Goal: Task Accomplishment & Management: Use online tool/utility

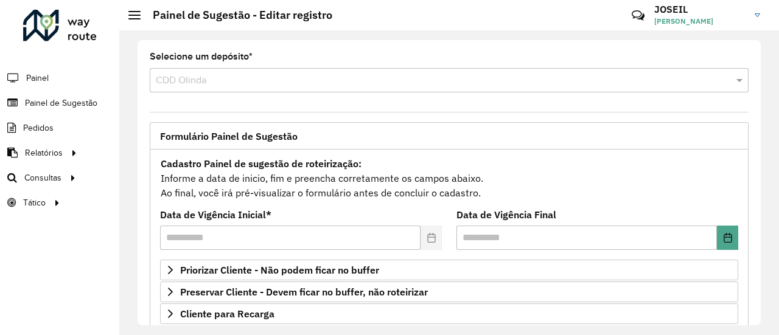
scroll to position [175, 0]
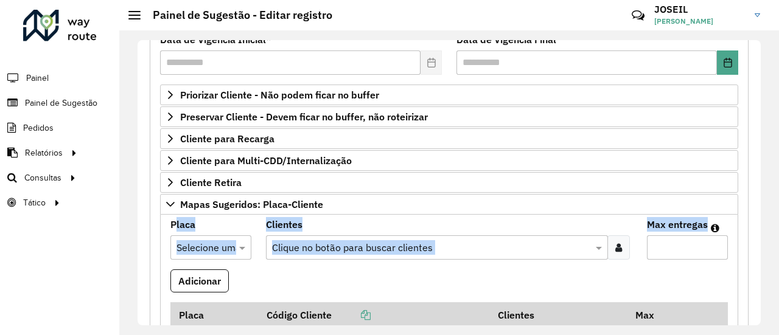
drag, startPoint x: 760, startPoint y: 183, endPoint x: 760, endPoint y: 223, distance: 39.5
click at [760, 223] on div "**********" at bounding box center [448, 182] width 659 height 305
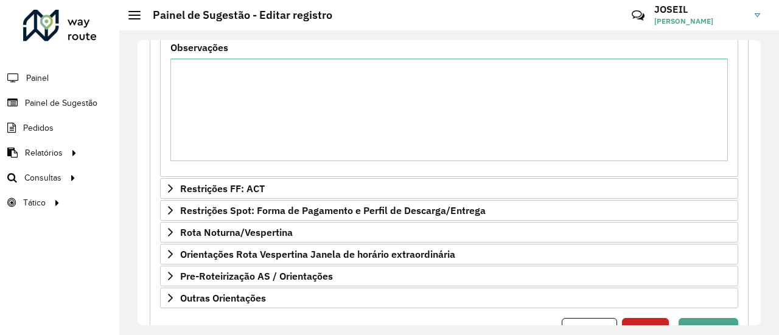
scroll to position [580, 0]
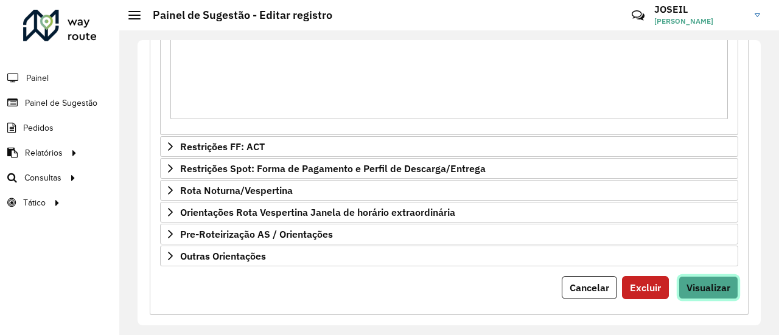
click at [701, 288] on button "Visualizar" at bounding box center [708, 287] width 60 height 23
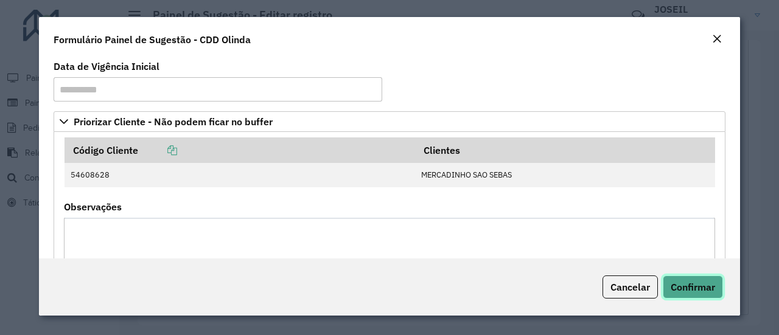
click at [674, 278] on button "Confirmar" at bounding box center [693, 287] width 60 height 23
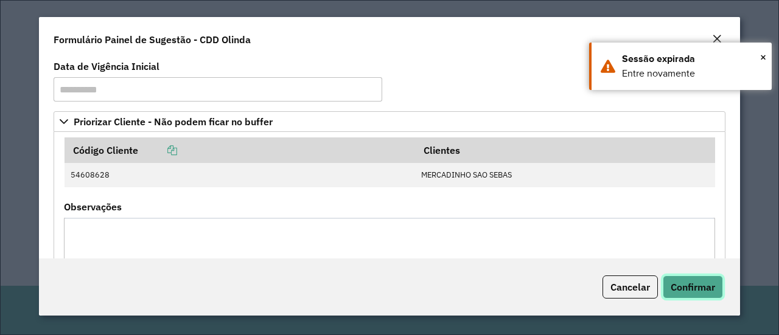
click at [694, 291] on span "Confirmar" at bounding box center [692, 287] width 44 height 12
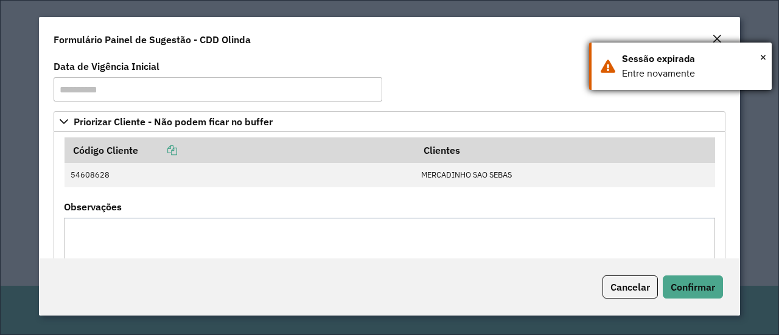
click at [664, 72] on div "Entre novamente" at bounding box center [692, 73] width 141 height 15
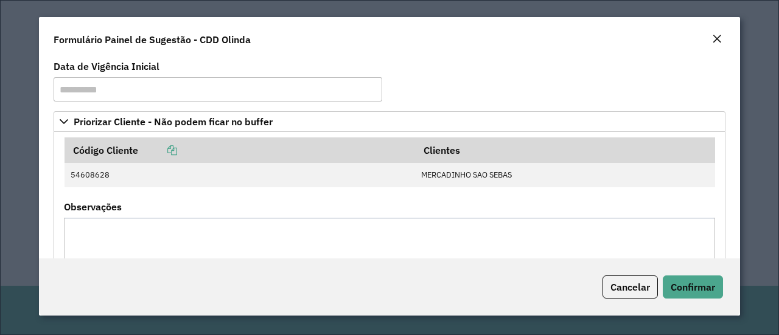
click at [711, 35] on button "Close" at bounding box center [716, 40] width 17 height 16
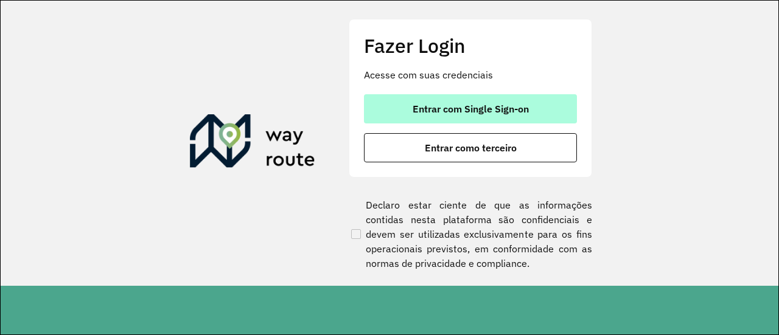
click at [520, 113] on span "Entrar com Single Sign-on" at bounding box center [470, 109] width 116 height 10
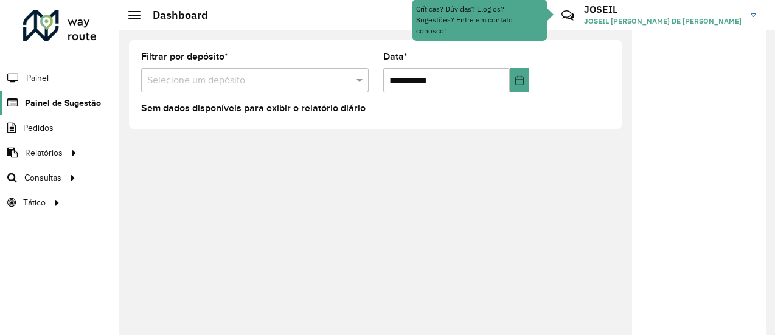
click at [68, 102] on span "Painel de Sugestão" at bounding box center [63, 103] width 76 height 13
